Goal: Navigation & Orientation: Go to known website

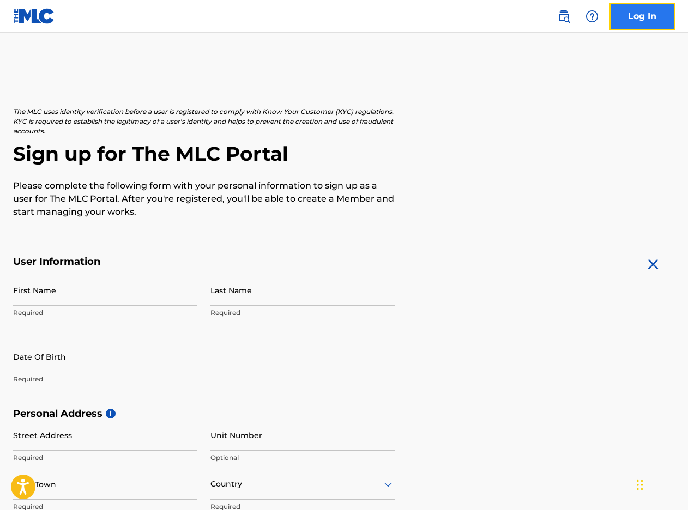
click at [630, 16] on link "Log In" at bounding box center [641, 16] width 65 height 27
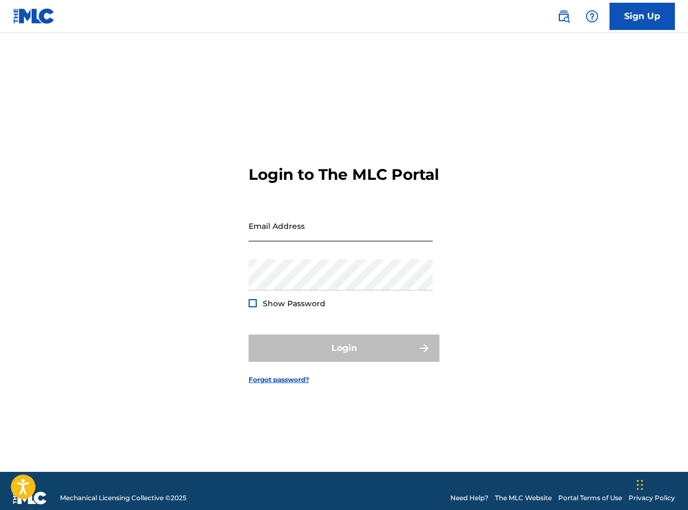
click at [344, 233] on input "Email Address" at bounding box center [341, 225] width 184 height 31
type input "[EMAIL_ADDRESS][DOMAIN_NAME]"
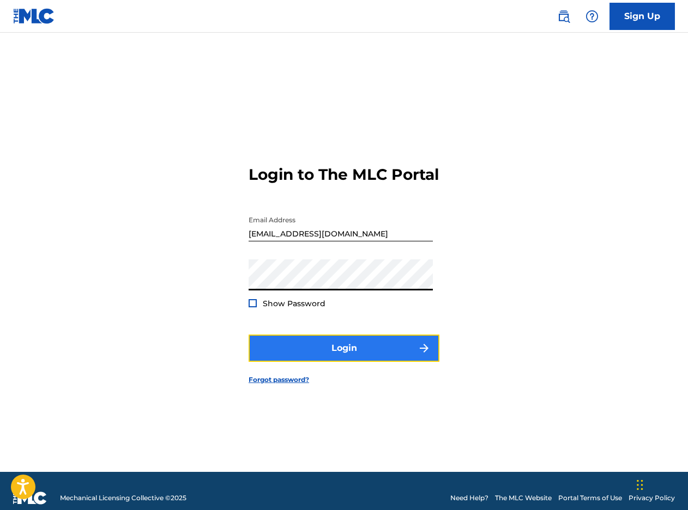
click at [342, 350] on button "Login" at bounding box center [344, 348] width 191 height 27
